Goal: Information Seeking & Learning: Learn about a topic

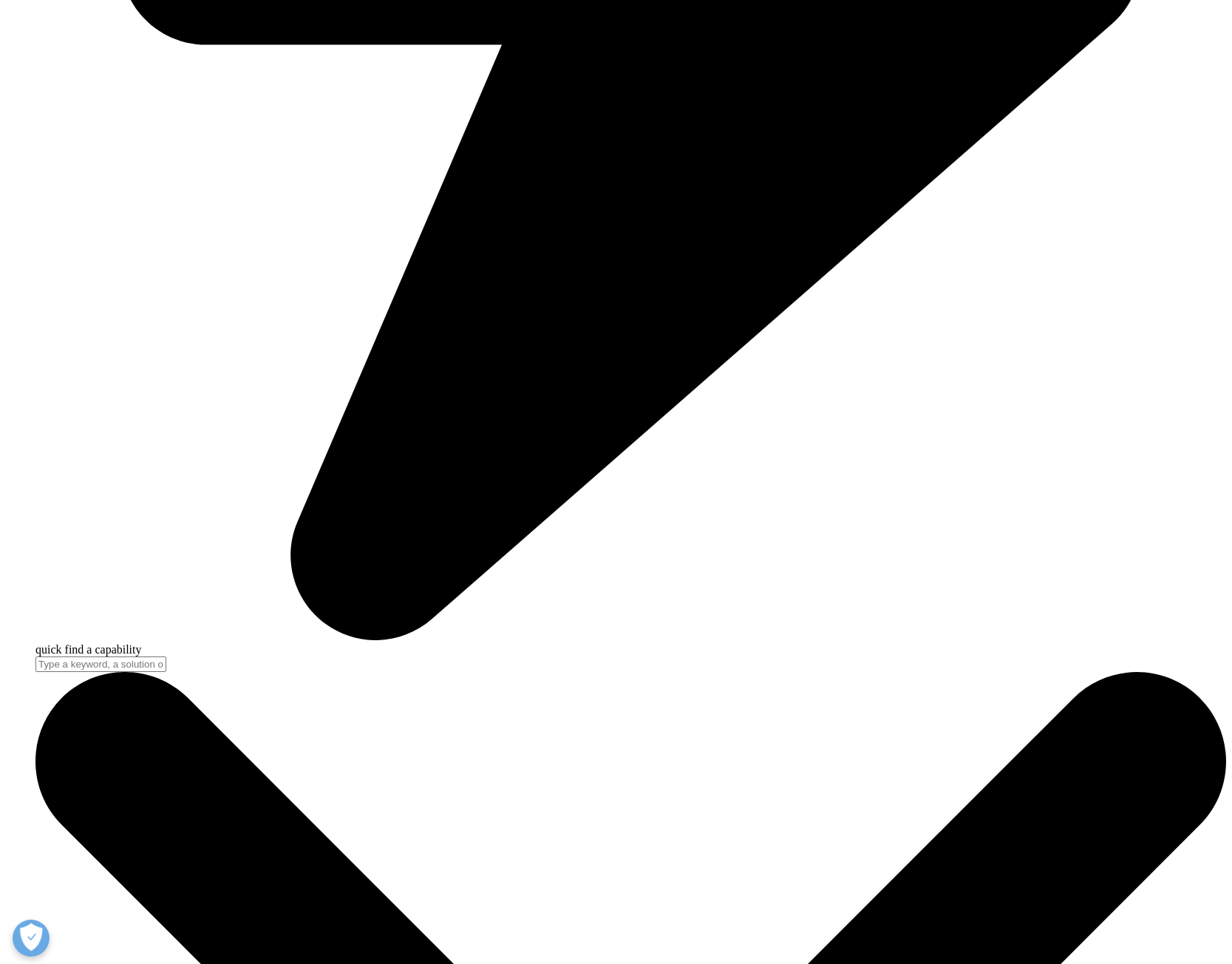
scroll to position [4695, 0]
